Goal: Information Seeking & Learning: Check status

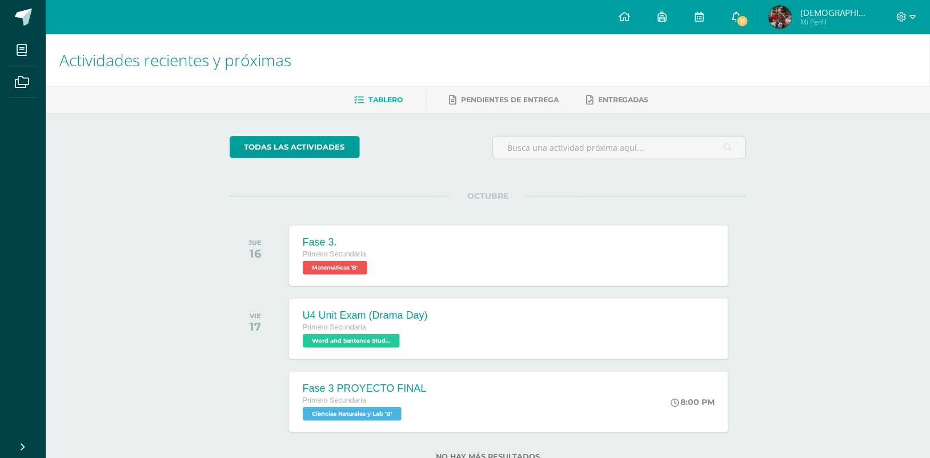
click at [741, 21] on icon at bounding box center [736, 16] width 9 height 10
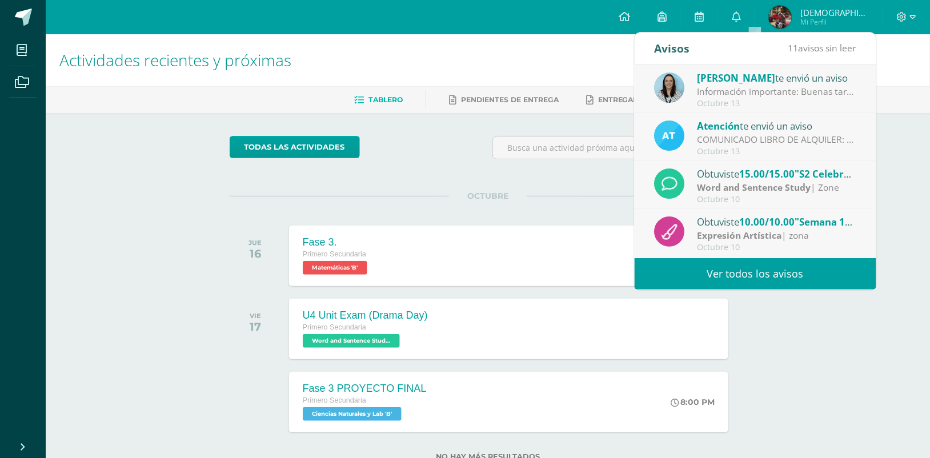
click at [769, 274] on link "Ver todos los avisos" at bounding box center [755, 273] width 242 height 31
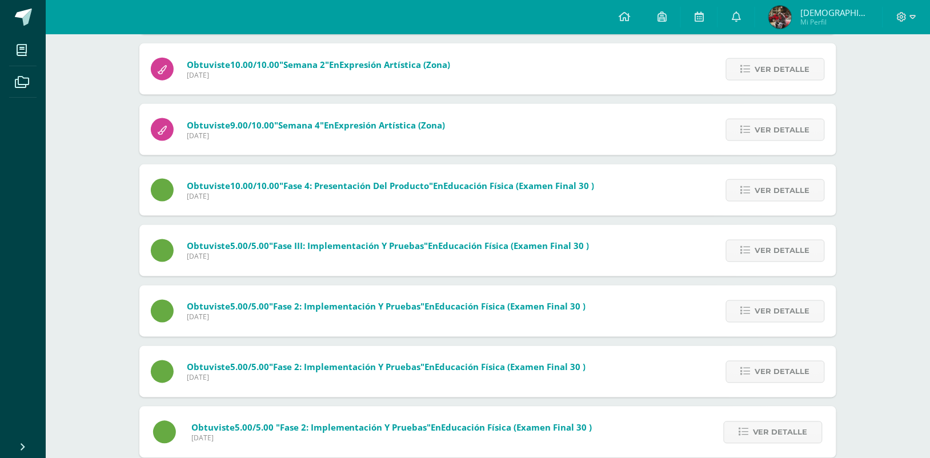
scroll to position [397, 0]
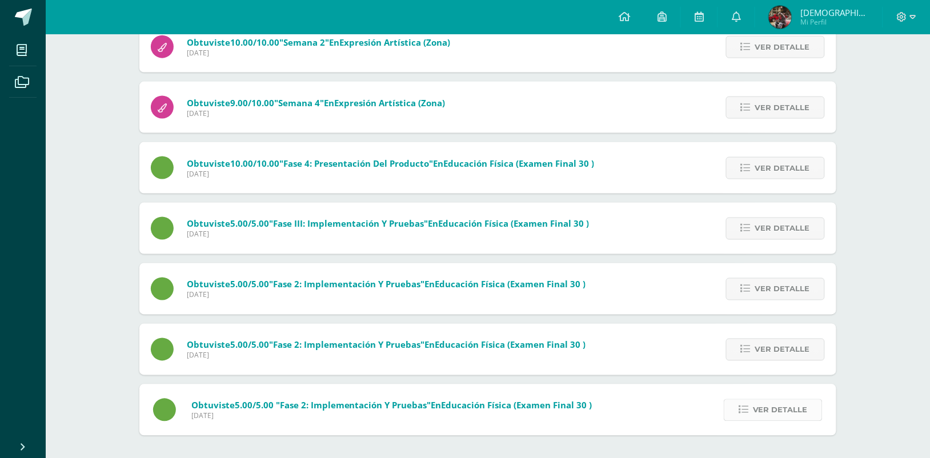
click at [777, 415] on span "Ver detalle" at bounding box center [780, 410] width 55 height 21
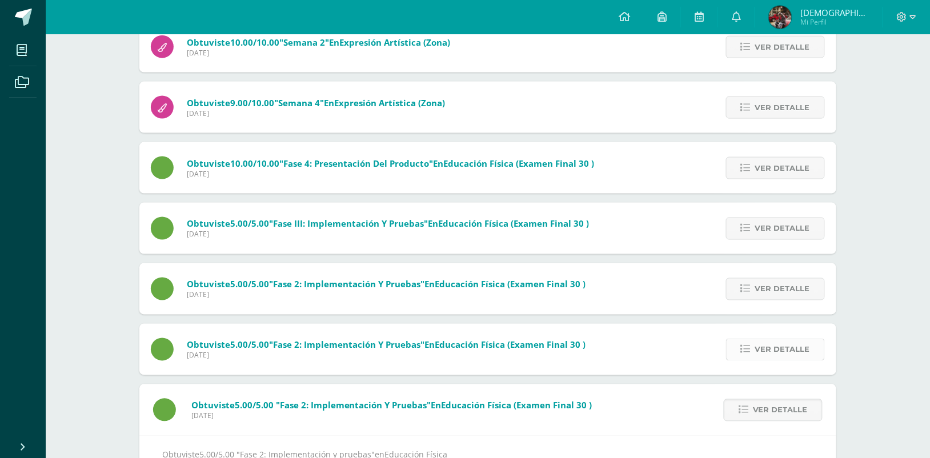
click at [774, 355] on span "Ver detalle" at bounding box center [782, 349] width 55 height 21
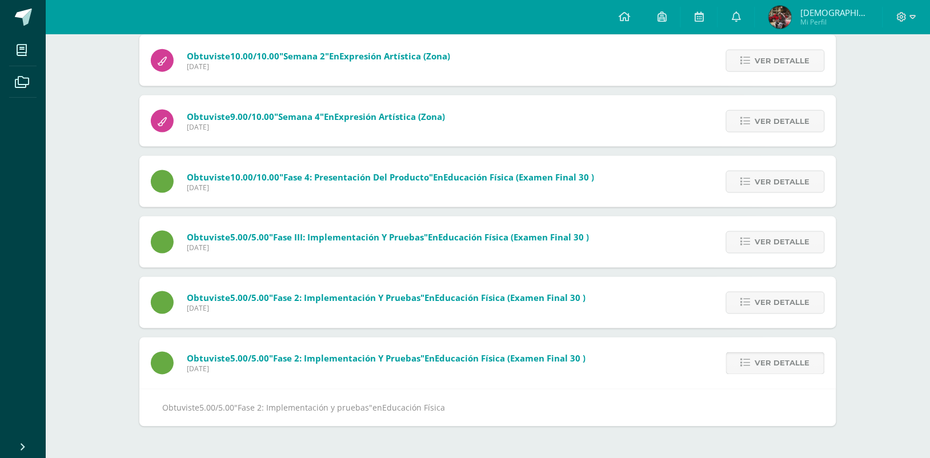
scroll to position [375, 0]
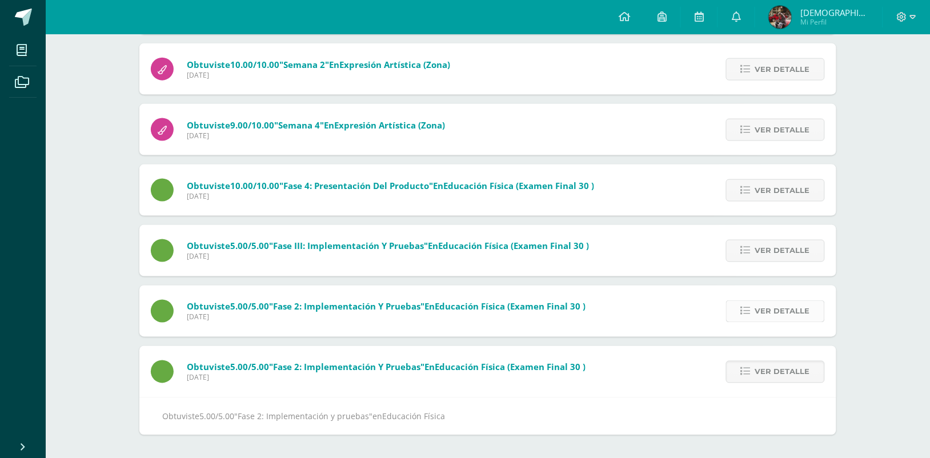
click at [773, 310] on span "Ver detalle" at bounding box center [782, 311] width 55 height 21
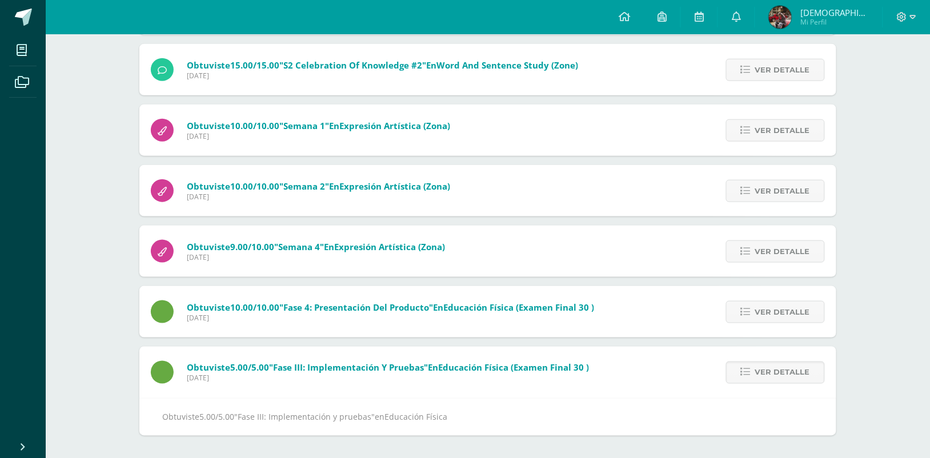
click at [773, 310] on span "Ver detalle" at bounding box center [782, 312] width 55 height 21
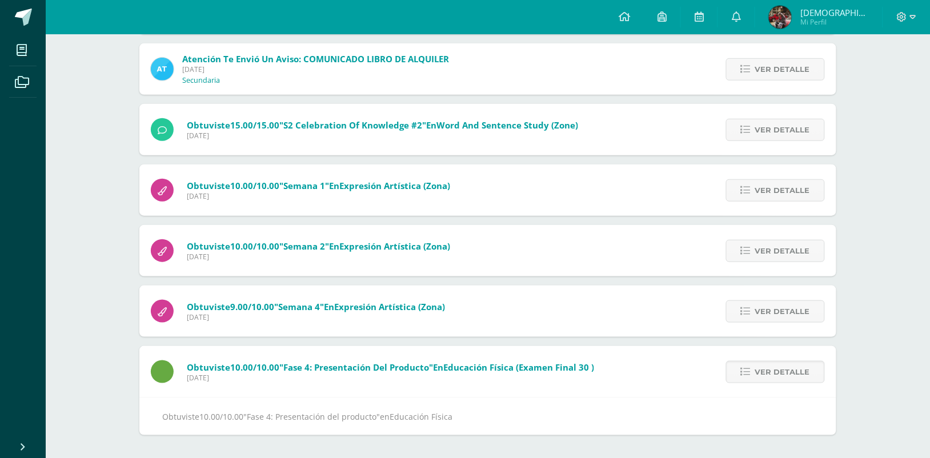
scroll to position [192, 0]
click at [773, 310] on span "Ver detalle" at bounding box center [782, 312] width 55 height 21
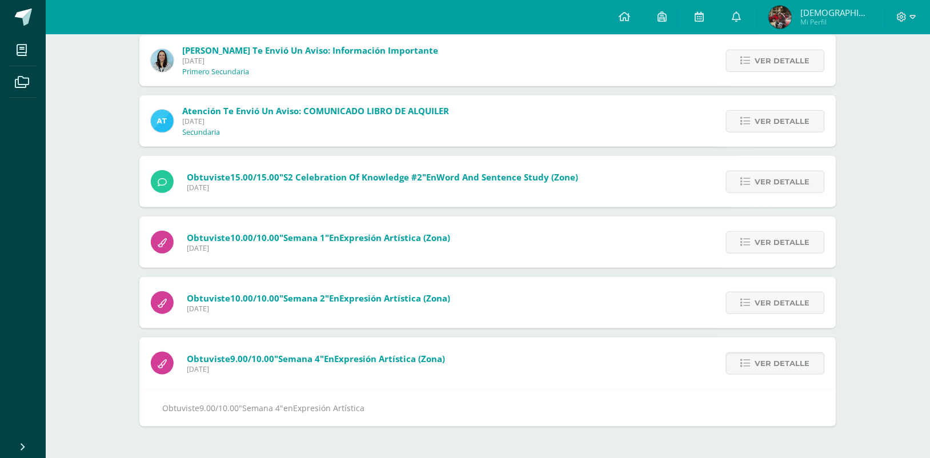
scroll to position [132, 0]
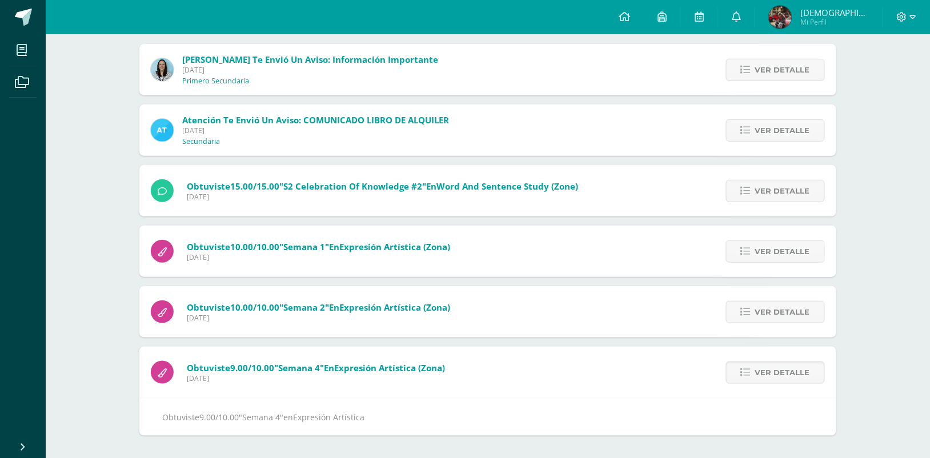
click at [773, 310] on span "Ver detalle" at bounding box center [782, 312] width 55 height 21
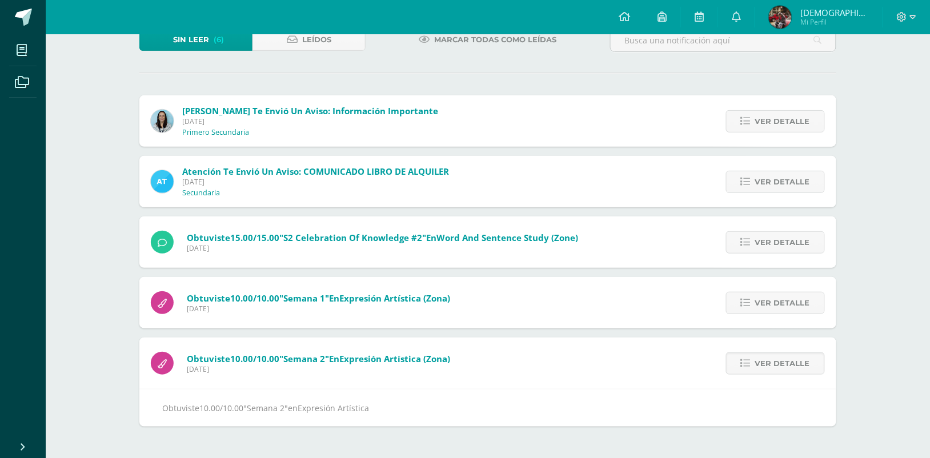
scroll to position [72, 0]
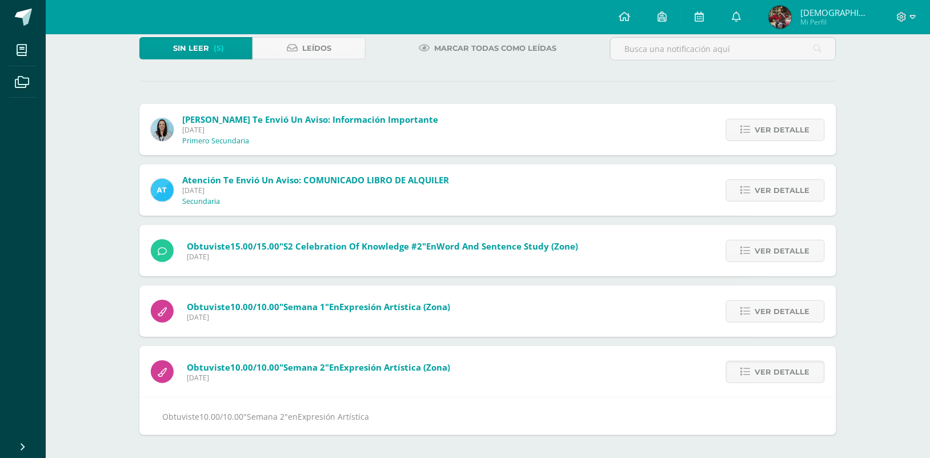
click at [773, 310] on span "Ver detalle" at bounding box center [782, 311] width 55 height 21
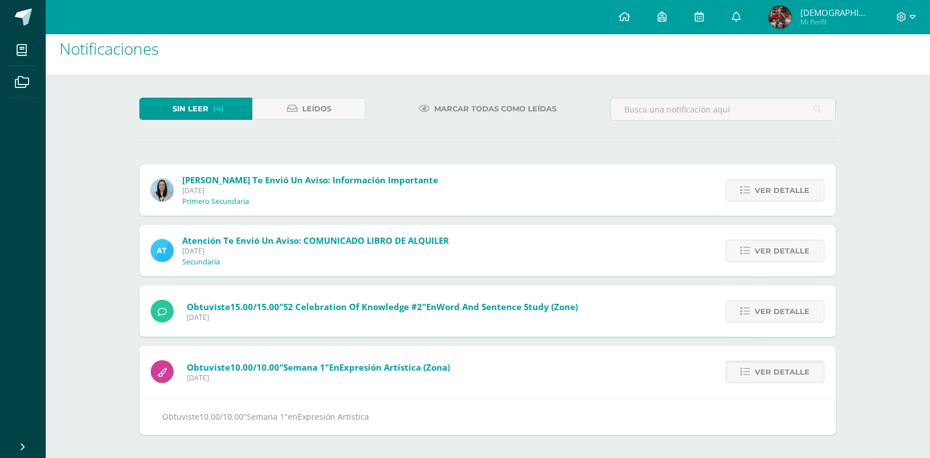
scroll to position [11, 0]
click at [773, 310] on span "Ver detalle" at bounding box center [782, 311] width 55 height 21
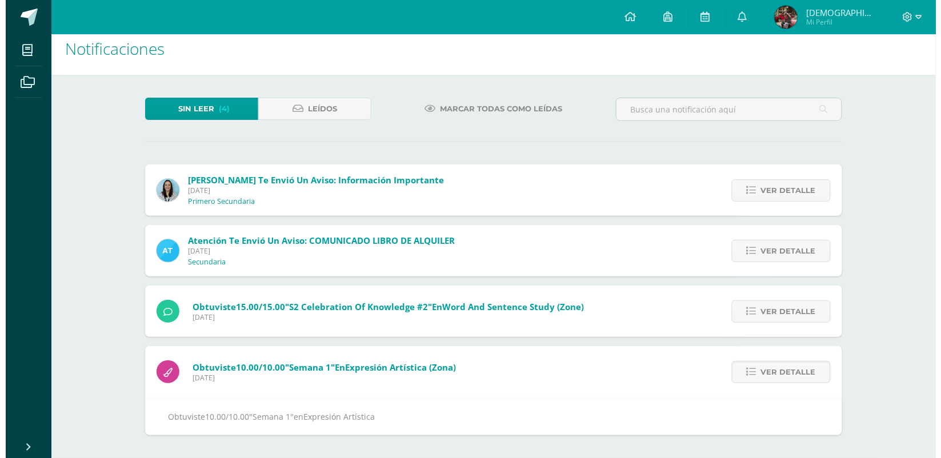
scroll to position [0, 0]
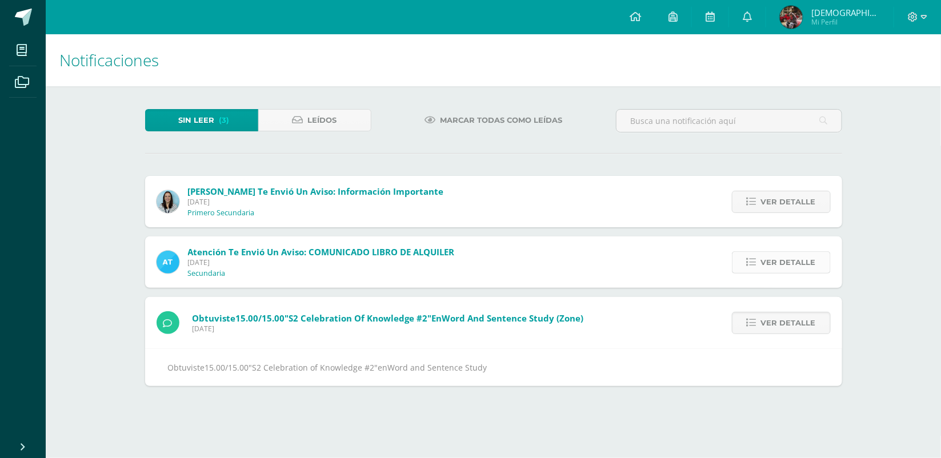
click at [777, 260] on span "Ver detalle" at bounding box center [788, 262] width 55 height 21
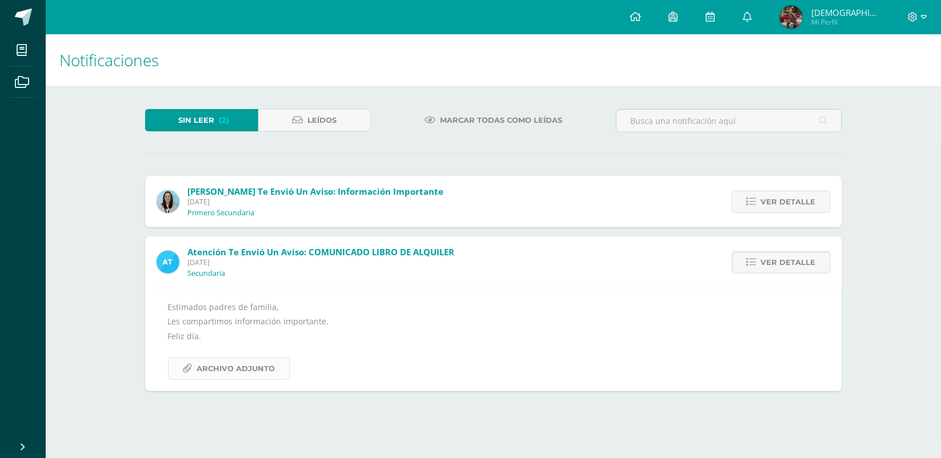
click at [235, 372] on span "Archivo Adjunto" at bounding box center [236, 368] width 78 height 21
click at [779, 204] on span "Ver detalle" at bounding box center [788, 201] width 55 height 21
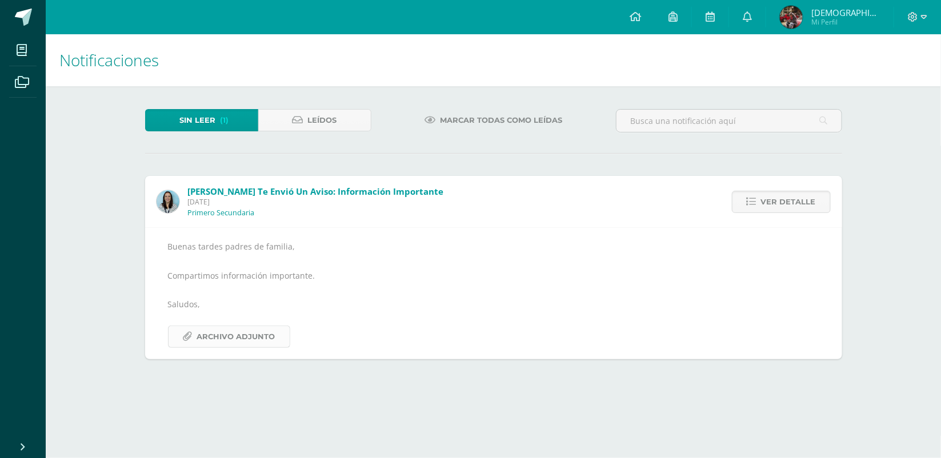
click at [243, 340] on span "Archivo Adjunto" at bounding box center [236, 336] width 78 height 21
